Goal: Navigation & Orientation: Find specific page/section

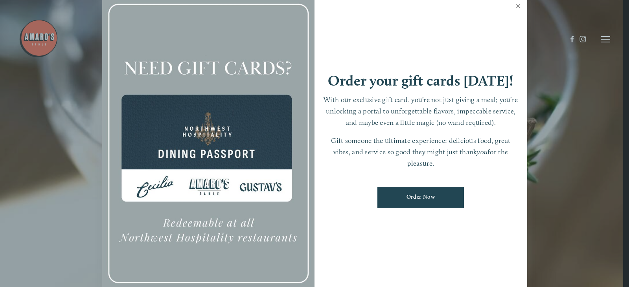
click at [519, 7] on link "Close" at bounding box center [517, 7] width 15 height 22
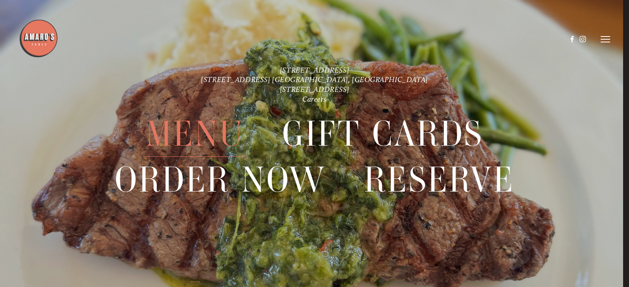
click at [200, 140] on span "Menu" at bounding box center [195, 134] width 99 height 46
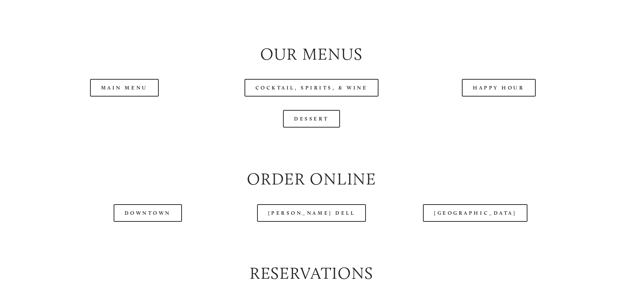
scroll to position [786, 0]
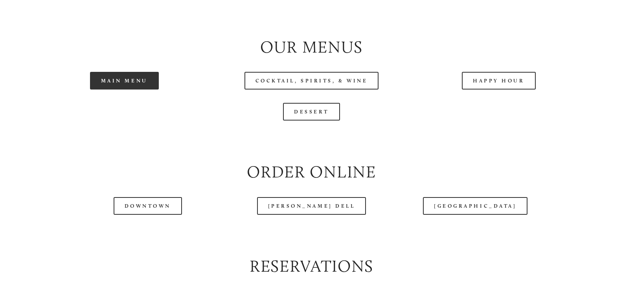
click at [139, 90] on link "Main Menu" at bounding box center [124, 81] width 69 height 18
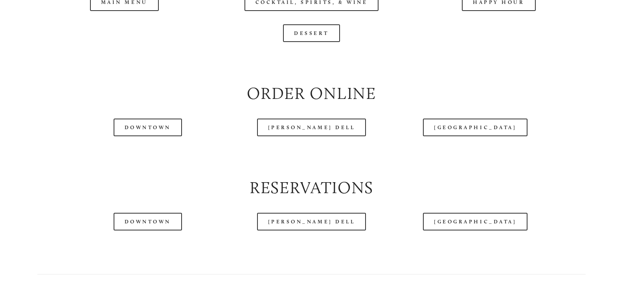
scroll to position [904, 0]
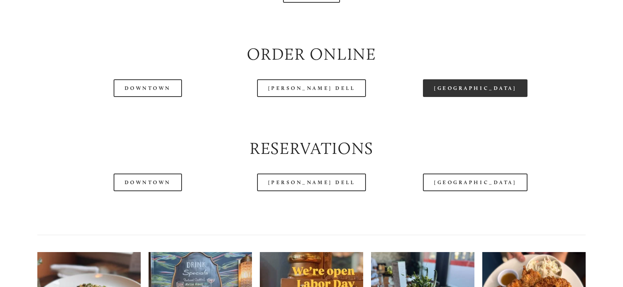
click at [479, 97] on link "[GEOGRAPHIC_DATA]" at bounding box center [475, 88] width 104 height 18
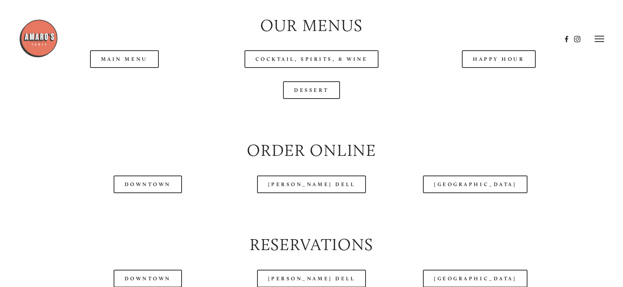
scroll to position [786, 0]
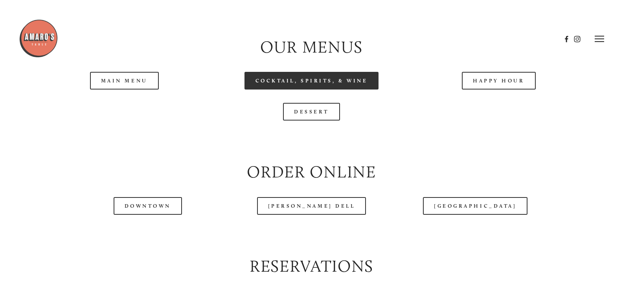
click at [350, 90] on link "Cocktail, Spirits, & Wine" at bounding box center [311, 81] width 134 height 18
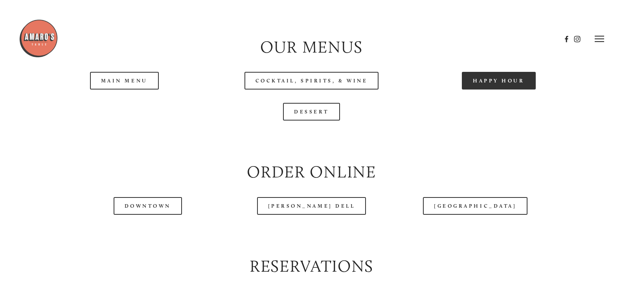
click at [491, 90] on link "Happy Hour" at bounding box center [499, 81] width 74 height 18
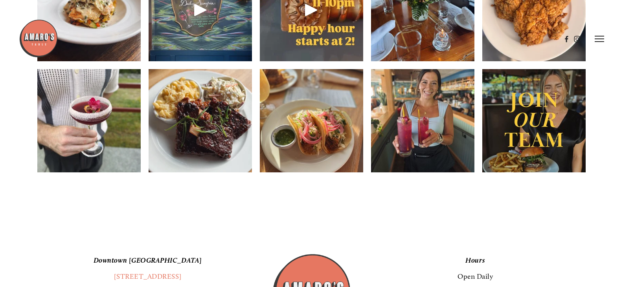
scroll to position [1178, 0]
